Goal: Task Accomplishment & Management: Manage account settings

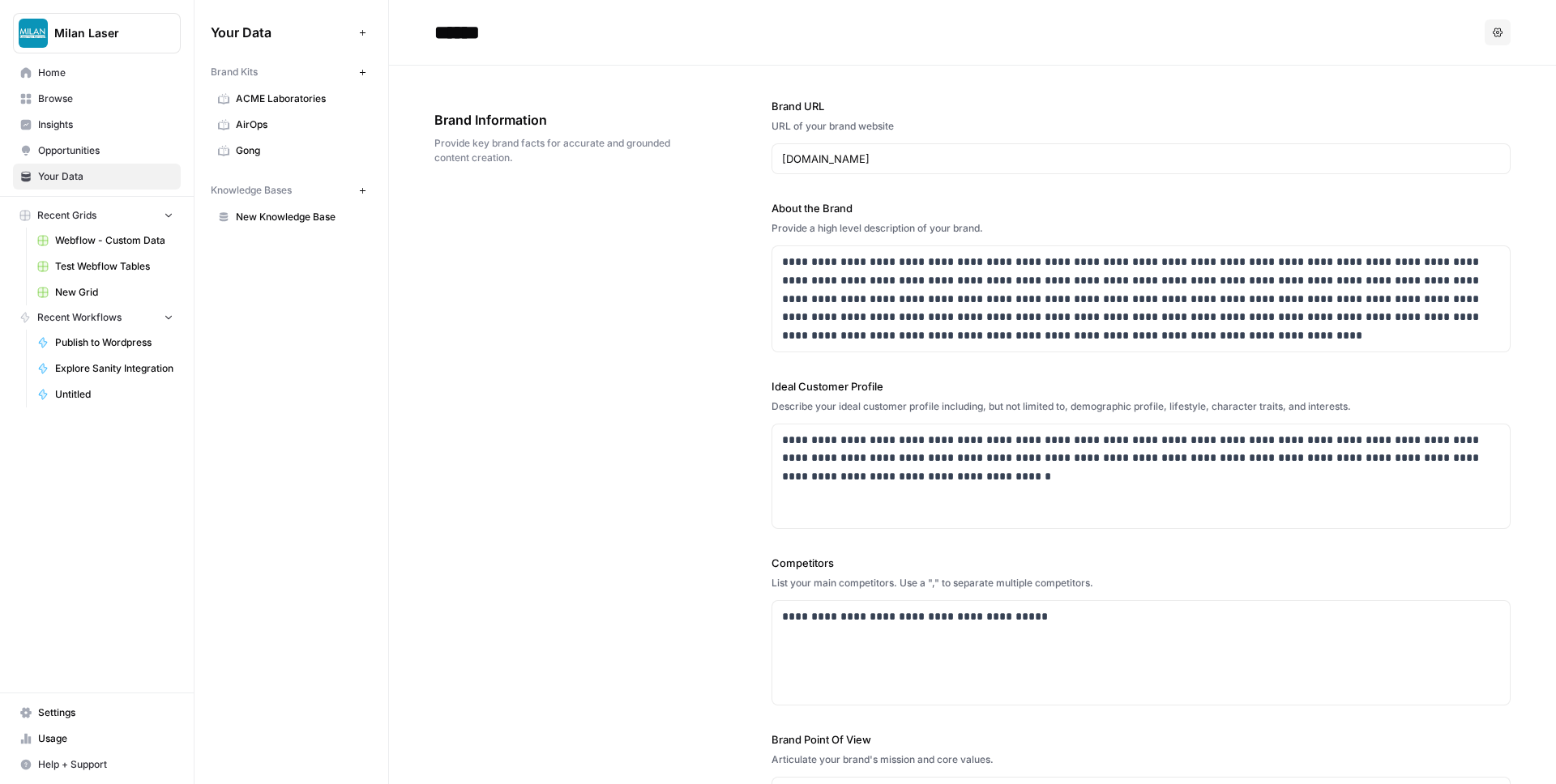
click at [74, 81] on link "Home" at bounding box center [96, 73] width 167 height 26
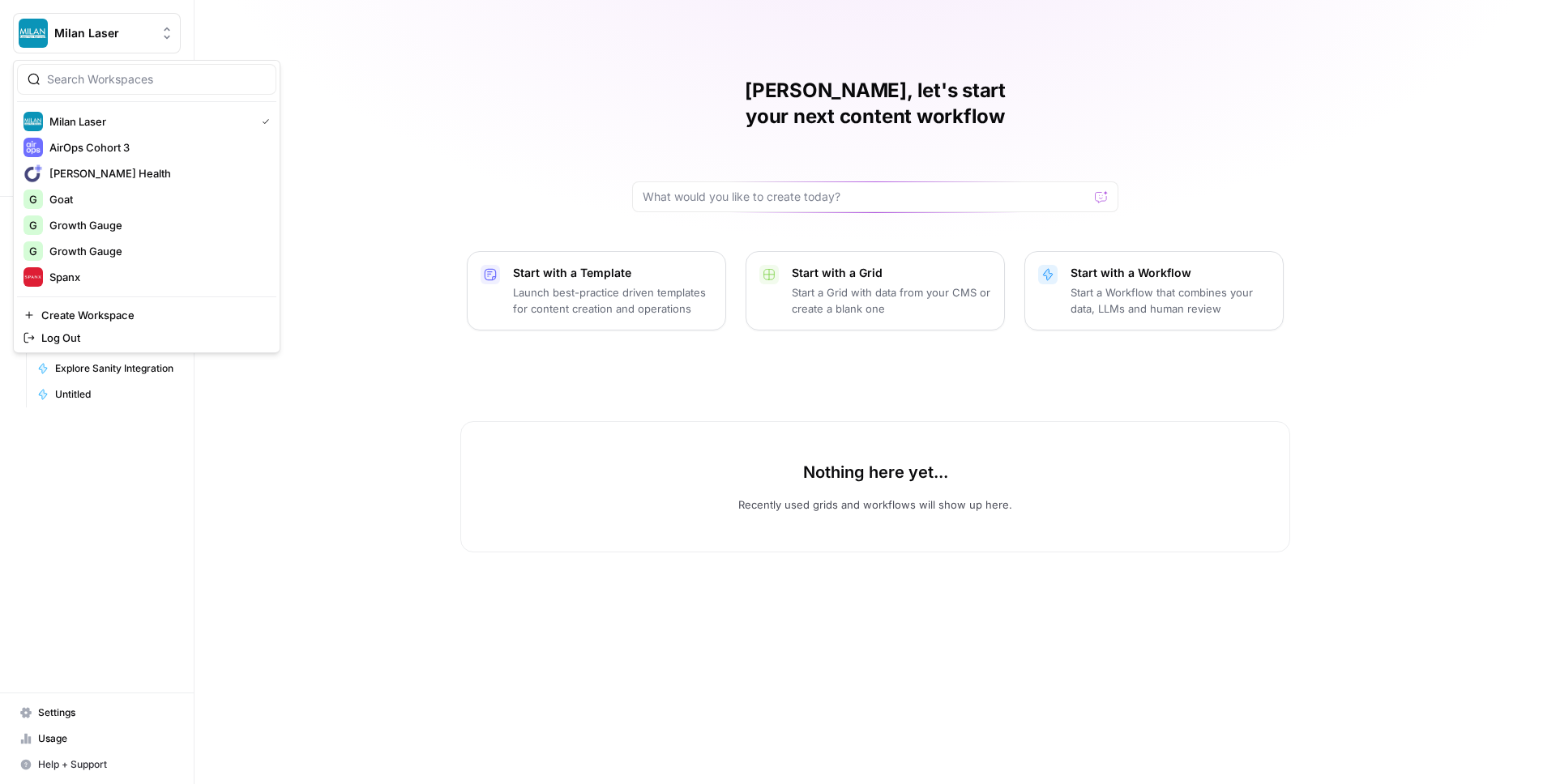
click at [117, 30] on span "Milan Laser" at bounding box center [104, 33] width 98 height 17
click at [97, 338] on span "Log Out" at bounding box center [153, 338] width 222 height 17
